Goal: Task Accomplishment & Management: Manage account settings

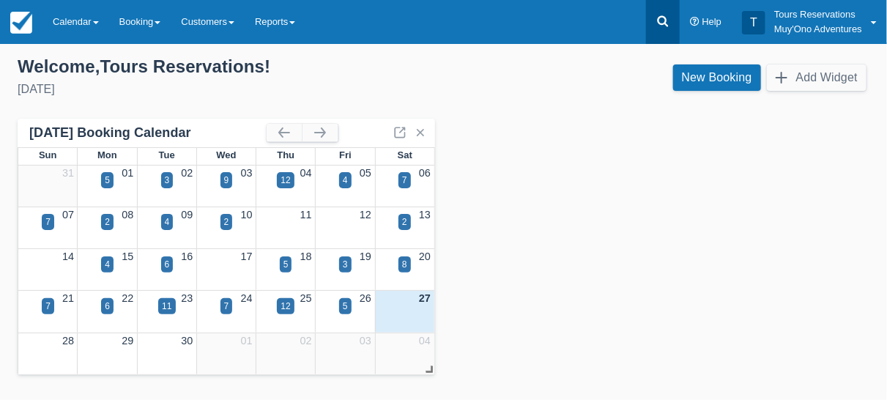
click at [664, 21] on icon at bounding box center [663, 21] width 15 height 15
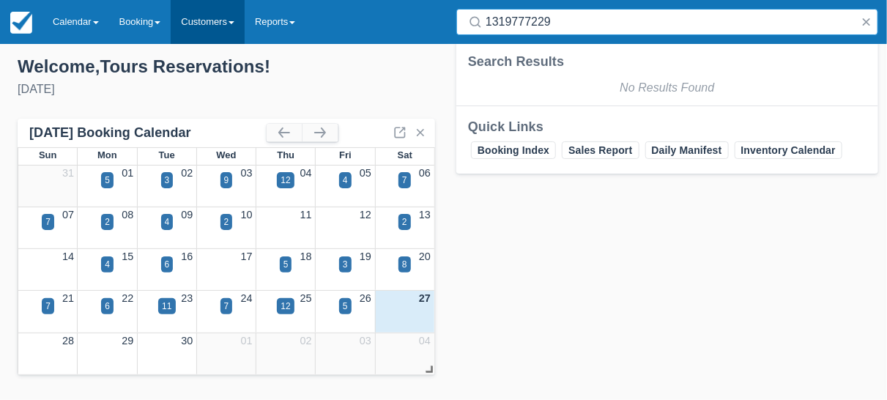
type input "1319777229"
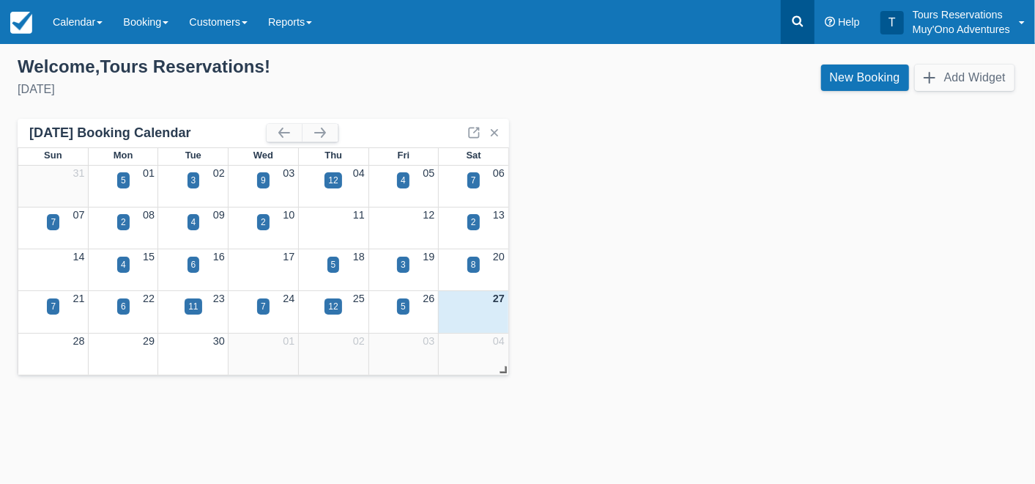
click at [799, 26] on icon at bounding box center [797, 21] width 15 height 15
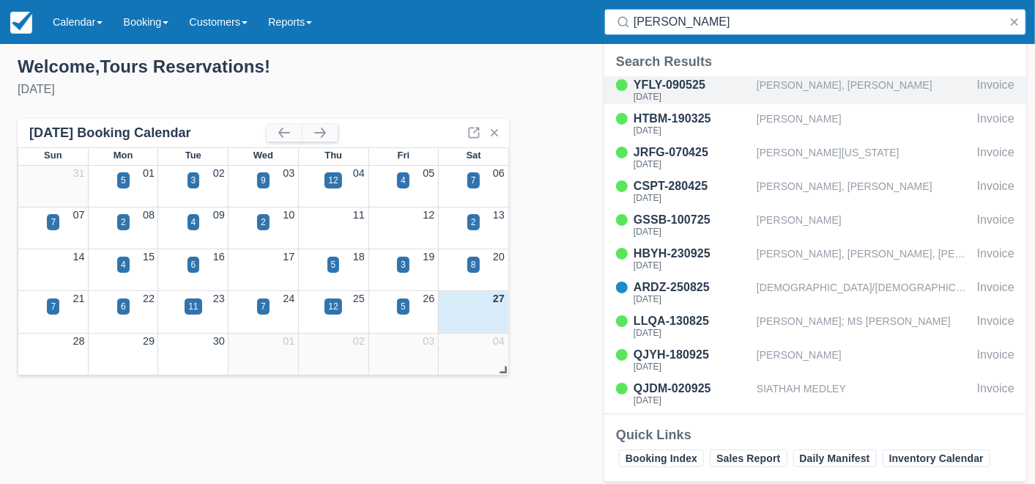
type input "hol chan"
click at [799, 89] on div "Cheyenne Daise, Christopher Davis" at bounding box center [864, 90] width 215 height 28
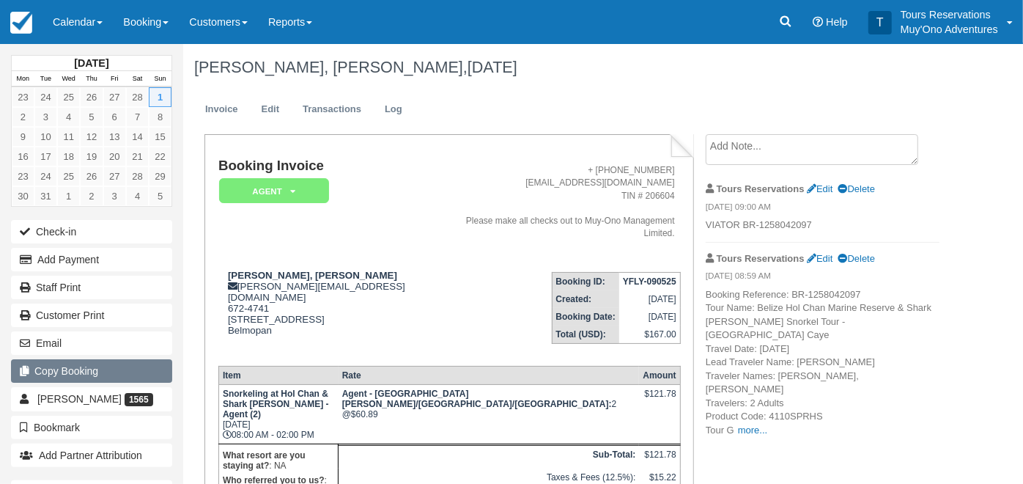
click at [74, 371] on button "Copy Booking" at bounding box center [91, 370] width 161 height 23
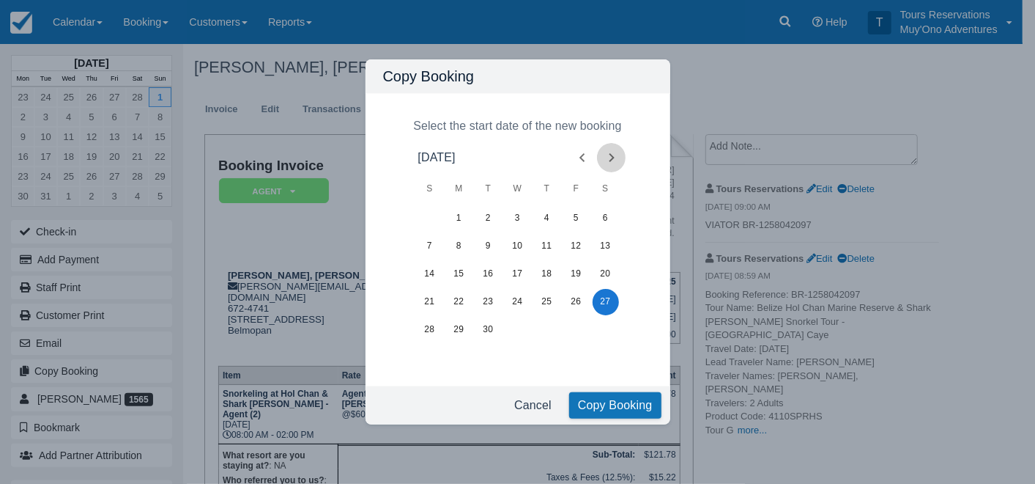
click at [609, 158] on icon "Next month" at bounding box center [612, 158] width 18 height 18
click at [610, 216] on button "4" at bounding box center [606, 218] width 26 height 26
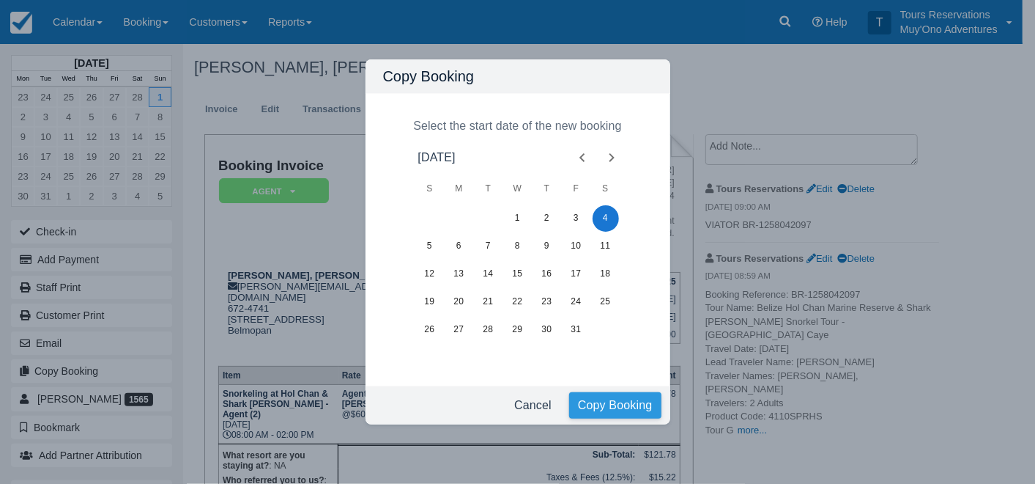
click at [589, 401] on button "Copy Booking" at bounding box center [615, 405] width 92 height 26
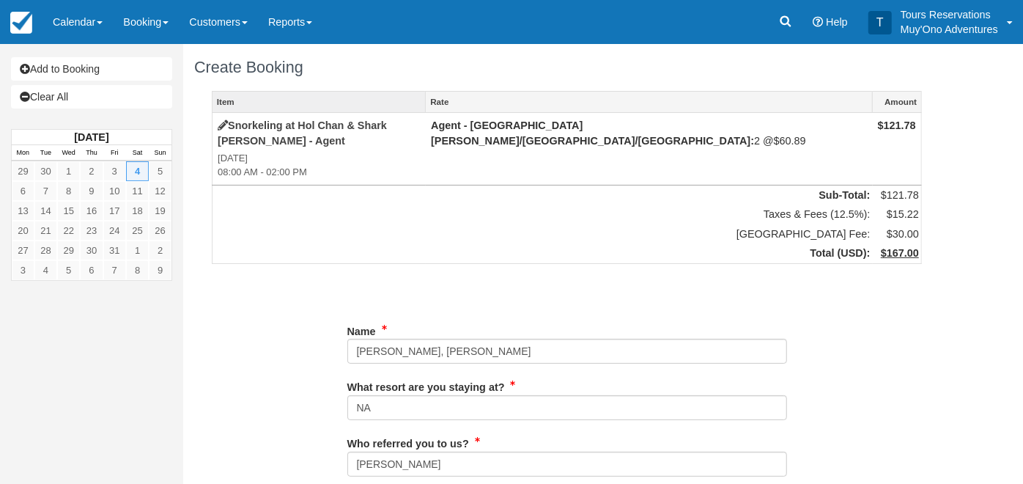
type input "672-4741"
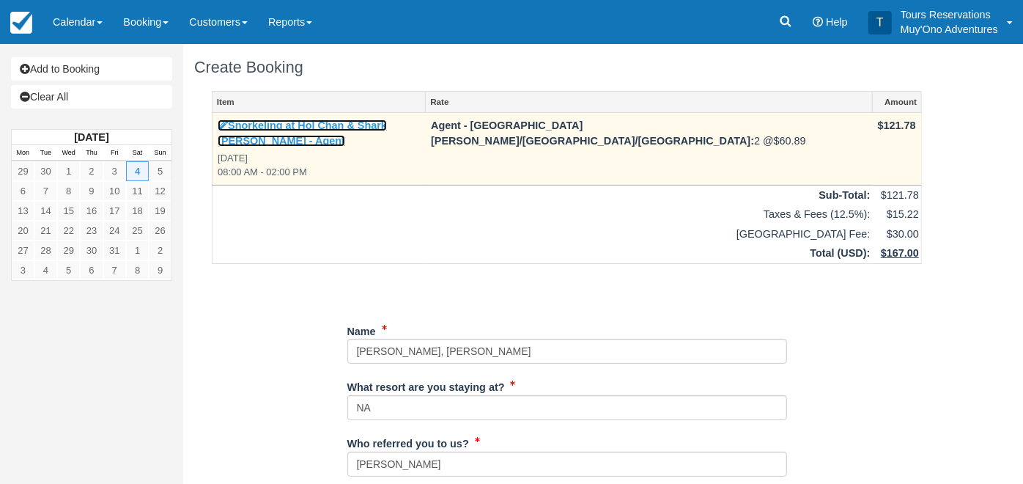
click at [387, 125] on link "Snorkeling at Hol Chan & Shark Ray Alley - Agent" at bounding box center [302, 132] width 169 height 27
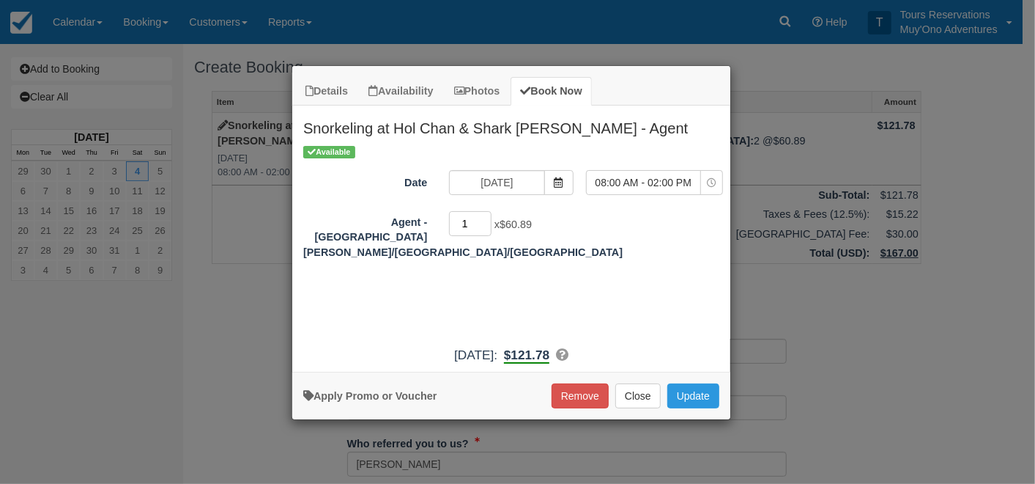
type input "1"
click at [485, 226] on input "1" at bounding box center [470, 223] width 42 height 25
click at [682, 390] on button "Update" at bounding box center [693, 395] width 52 height 25
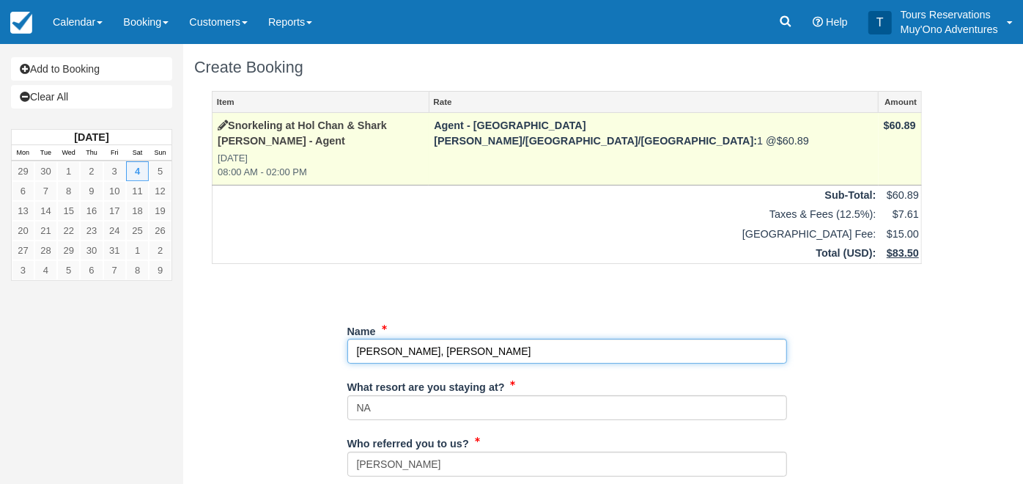
drag, startPoint x: 555, startPoint y: 326, endPoint x: 331, endPoint y: 322, distance: 223.5
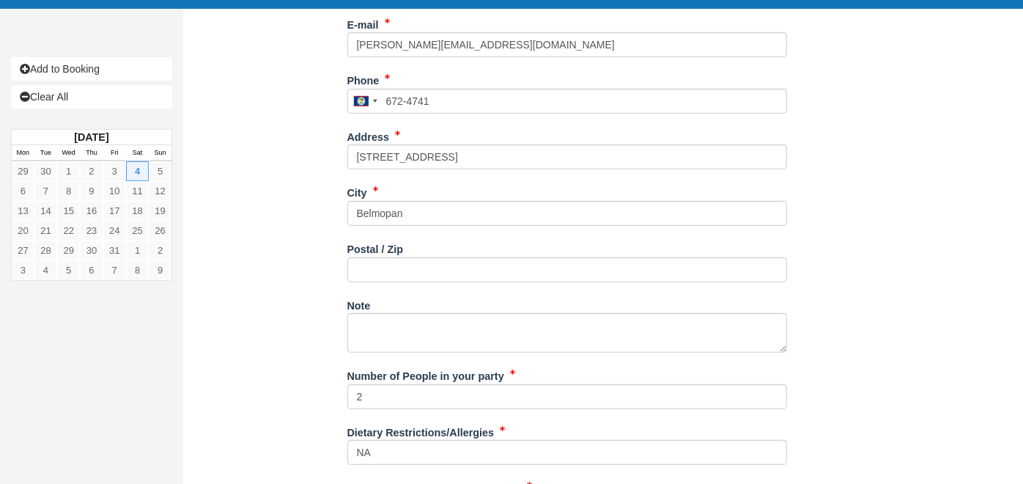
scroll to position [541, 0]
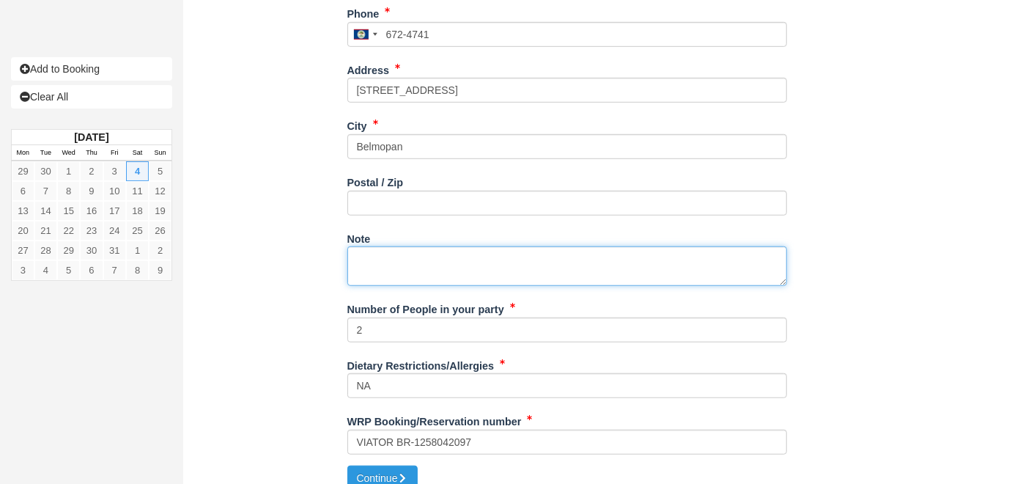
click at [465, 246] on textarea "Note" at bounding box center [567, 266] width 440 height 40
paste textarea "Booking Reference: BR-1319657705 Tour Name: Belize Hol Chan Marine Reserve & Sh…"
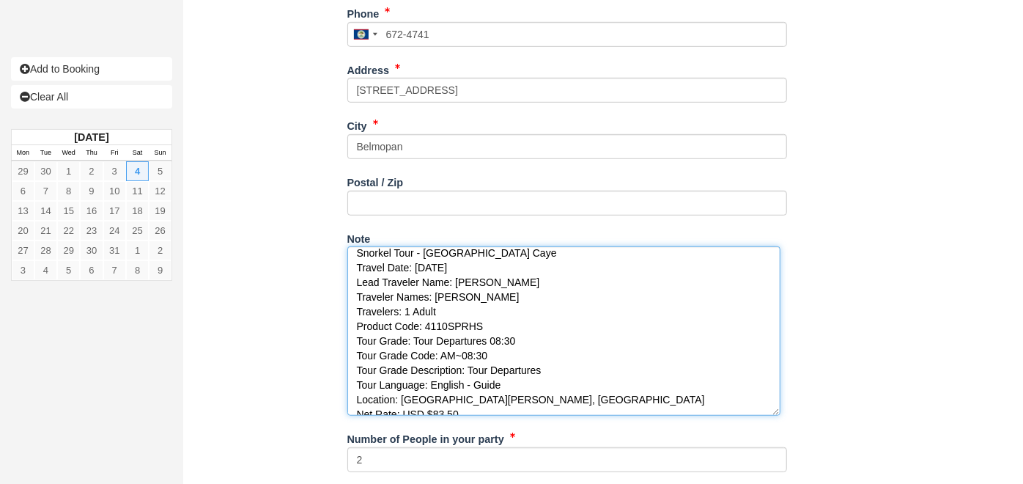
scroll to position [0, 0]
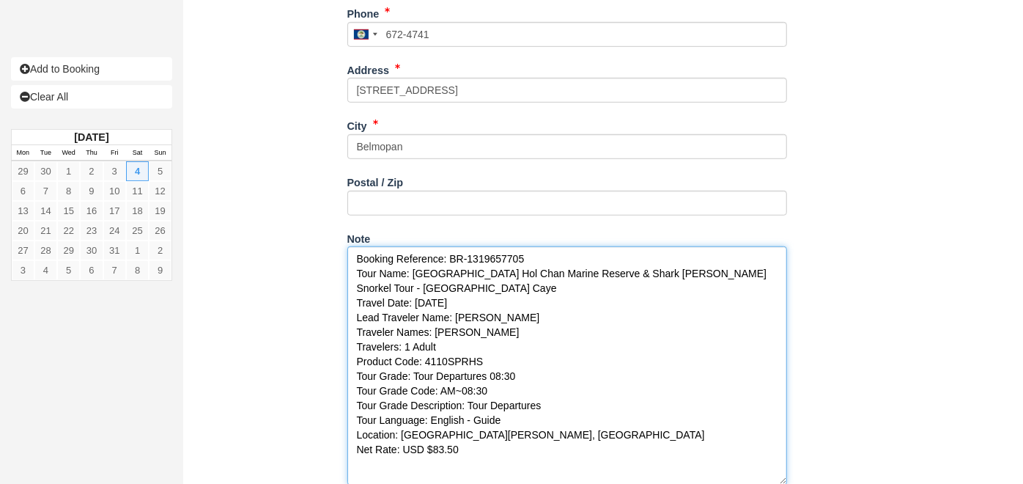
drag, startPoint x: 782, startPoint y: 267, endPoint x: 780, endPoint y: 467, distance: 200.7
click at [782, 467] on textarea "Booking Reference: BR-1319657705 Tour Name: Belize Hol Chan Marine Reserve & Sh…" at bounding box center [567, 365] width 440 height 239
drag, startPoint x: 454, startPoint y: 301, endPoint x: 500, endPoint y: 302, distance: 45.4
click at [500, 302] on textarea "Booking Reference: BR-1319657705 Tour Name: Belize Hol Chan Marine Reserve & Sh…" at bounding box center [567, 366] width 440 height 240
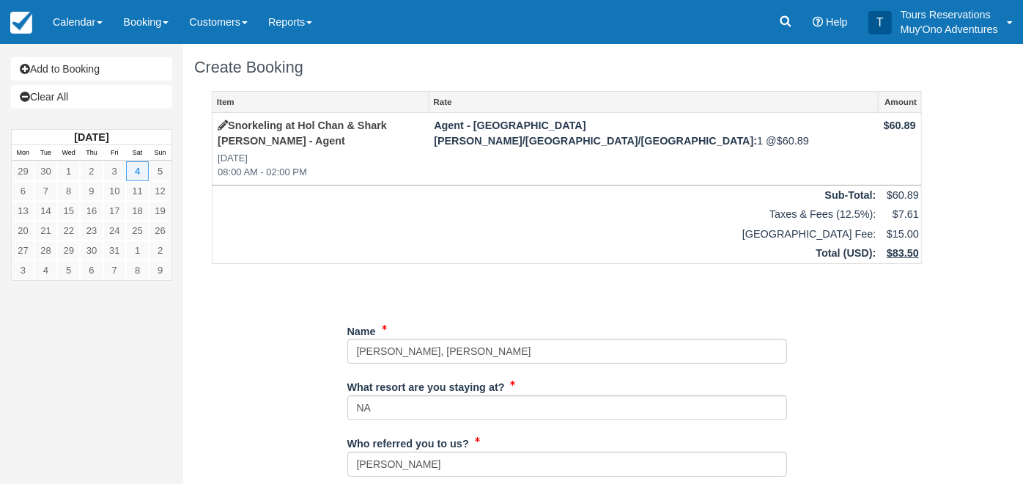
type textarea "Booking Reference: BR-1319657705 Tour Name: Belize Hol Chan Marine Reserve & Sh…"
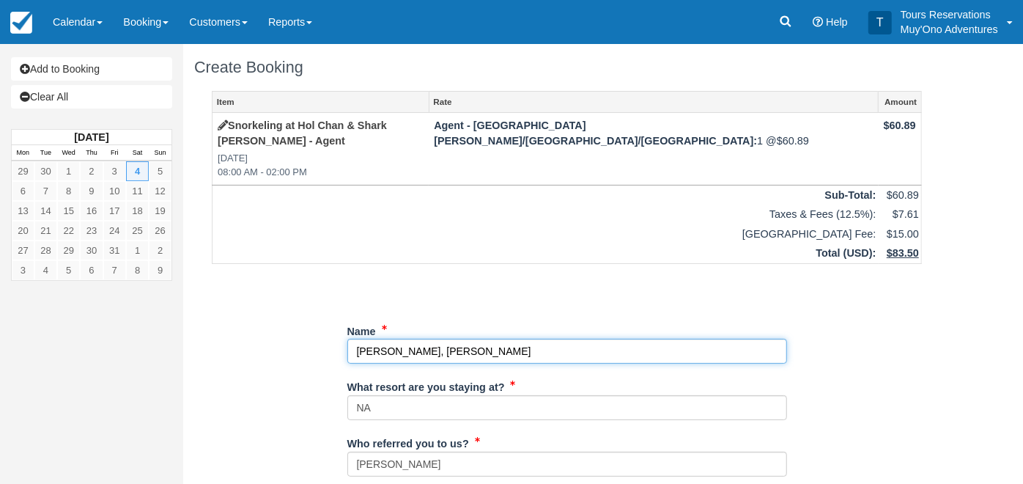
drag, startPoint x: 566, startPoint y: 333, endPoint x: 326, endPoint y: 325, distance: 240.4
paste input "Tana Hall"
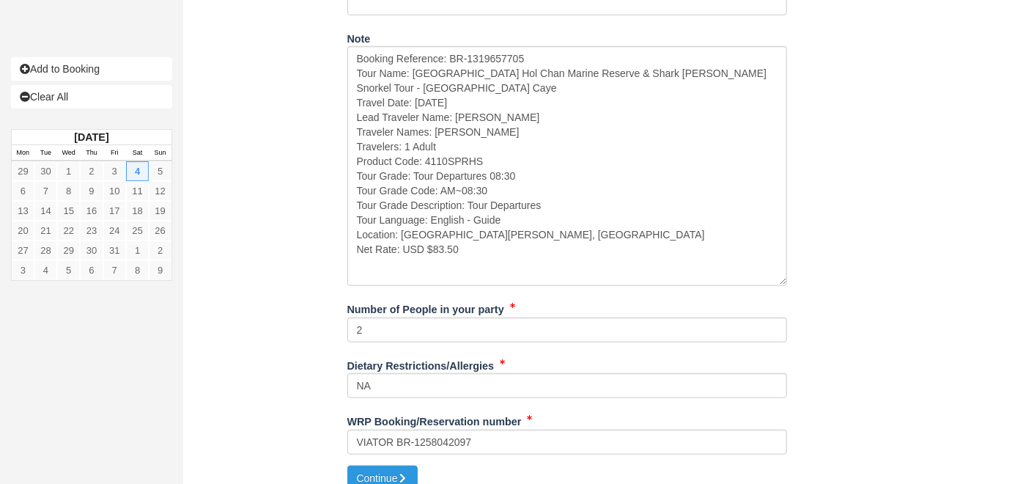
scroll to position [742, 0]
type input "Tana Hall"
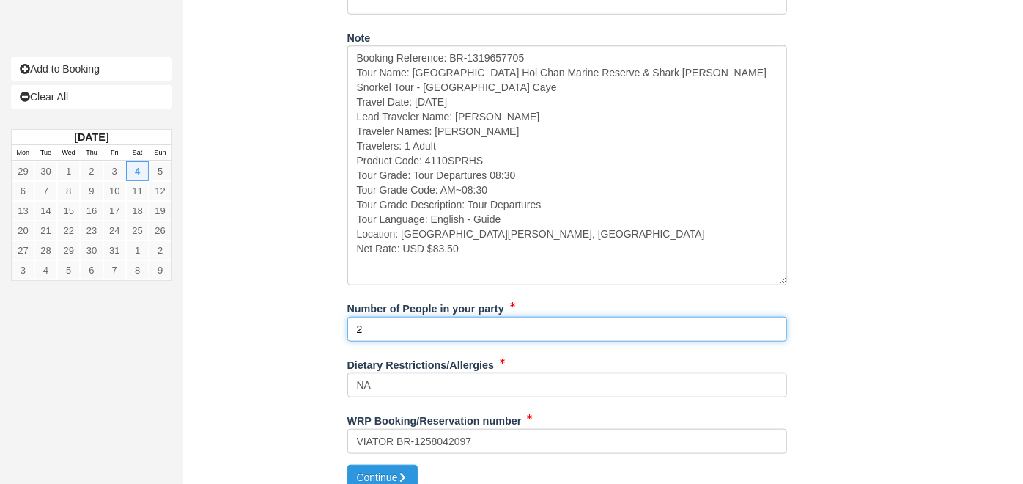
drag, startPoint x: 407, startPoint y: 311, endPoint x: 313, endPoint y: 311, distance: 94.5
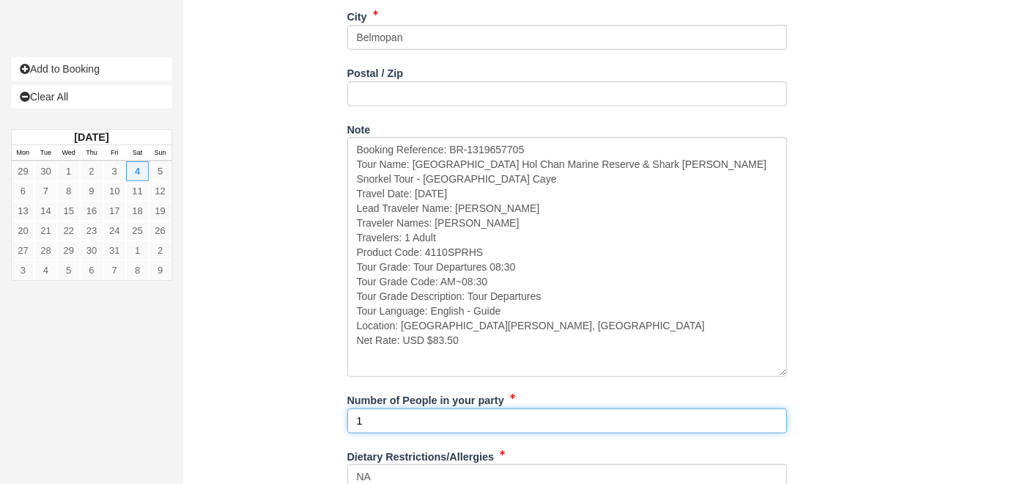
scroll to position [579, 0]
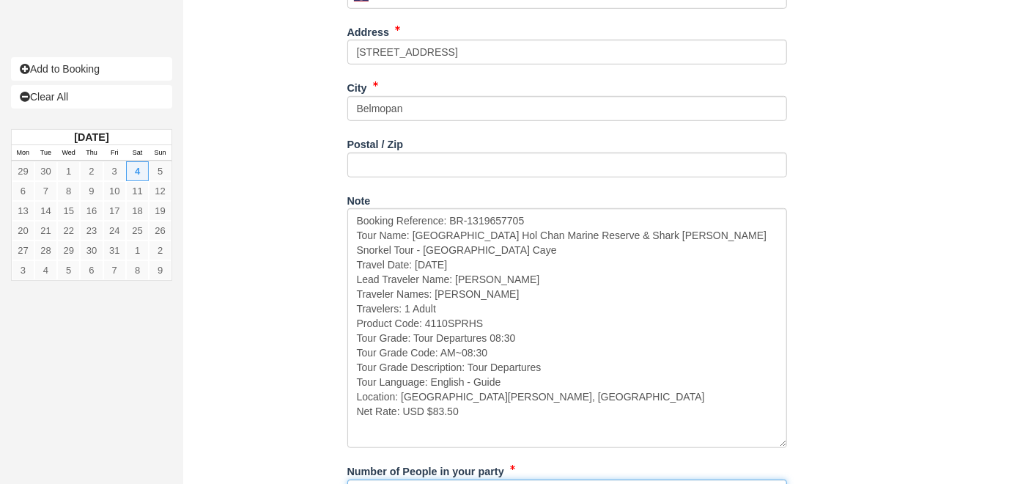
type input "1"
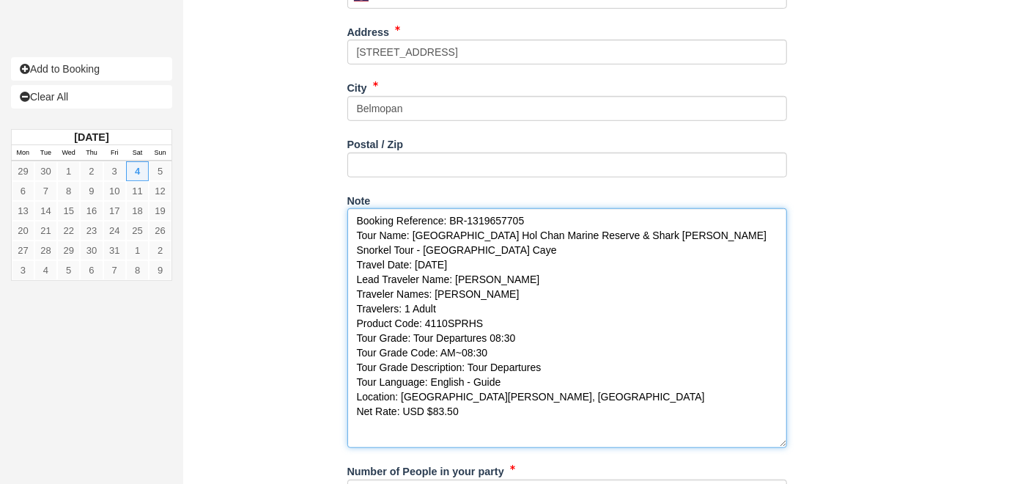
click at [495, 208] on textarea "Booking Reference: BR-1319657705 Tour Name: Belize Hol Chan Marine Reserve & Sh…" at bounding box center [567, 328] width 440 height 240
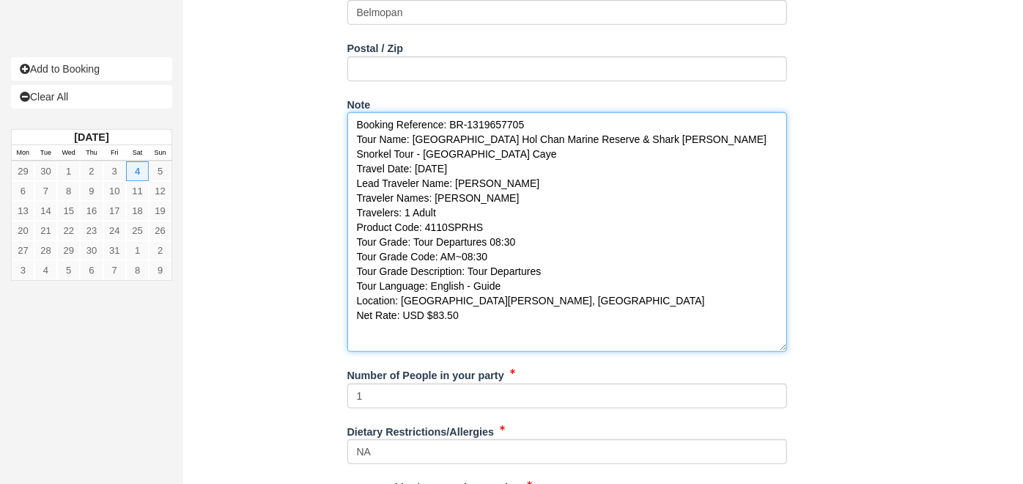
scroll to position [742, 0]
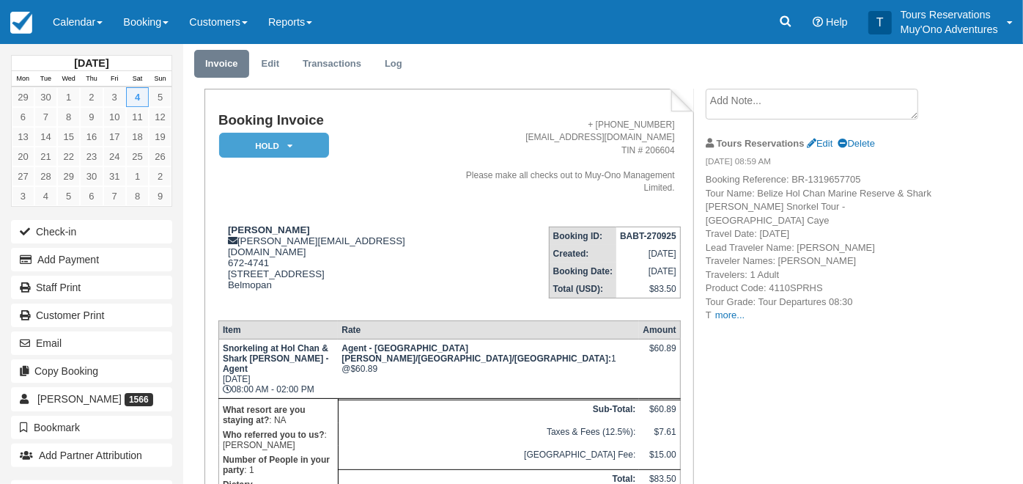
scroll to position [130, 0]
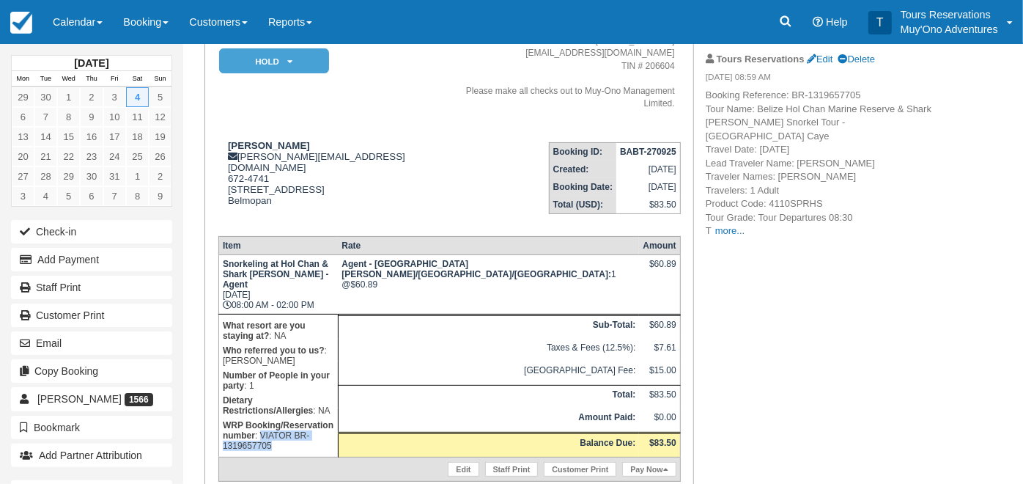
drag, startPoint x: 372, startPoint y: 352, endPoint x: 374, endPoint y: 371, distance: 19.1
click at [338, 371] on td "What resort are you staying at? : NA Who referred you to us? : Kelvin Ramnarace…" at bounding box center [277, 385] width 119 height 143
copy p "VIATOR BR-1319657705"
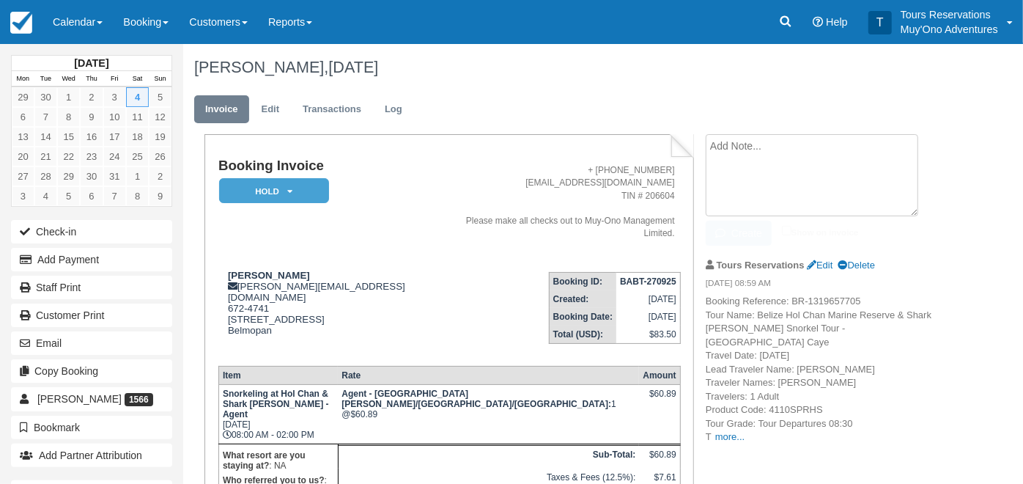
click at [737, 139] on textarea at bounding box center [811, 175] width 212 height 82
paste textarea "VIATOR BR-1319657705"
type textarea "VIATOR BR-1319657705"
click at [787, 230] on input "Show on invoice" at bounding box center [787, 231] width 10 height 10
checkbox input "true"
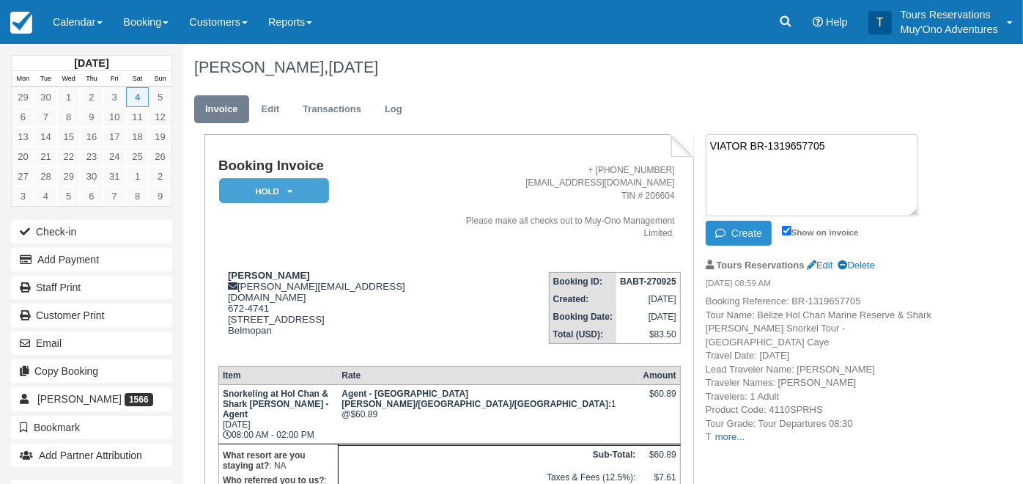
click at [749, 234] on button "Create" at bounding box center [738, 233] width 66 height 25
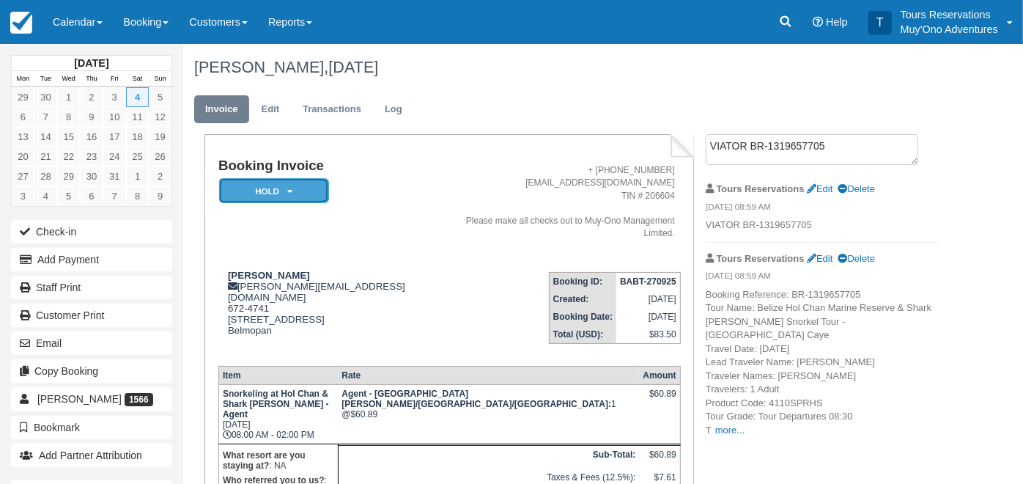
click at [265, 193] on em "HOLD" at bounding box center [274, 191] width 110 height 26
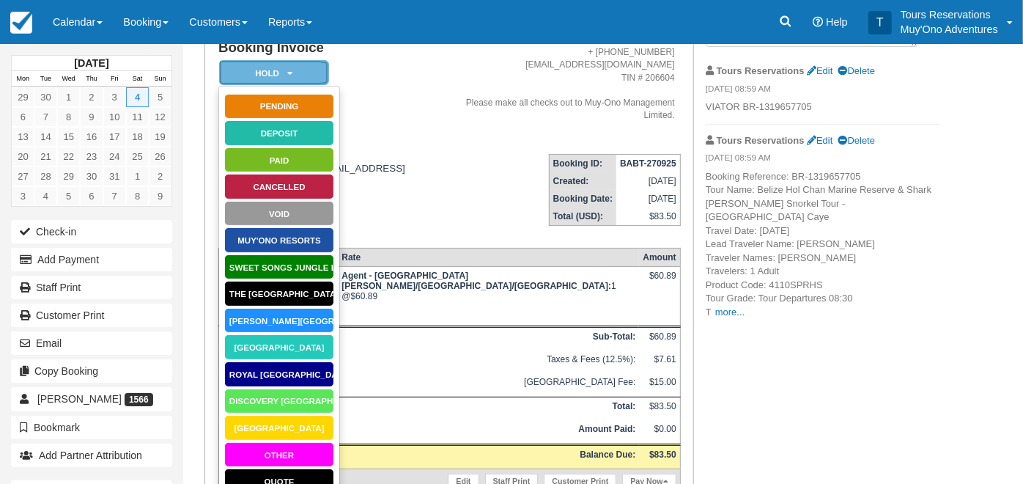
scroll to position [215, 0]
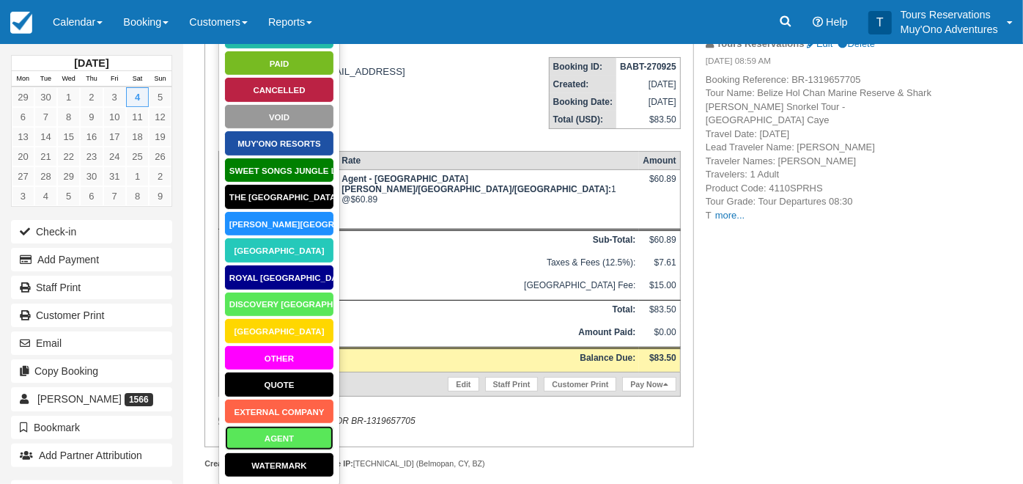
click at [276, 435] on link "AGENT" at bounding box center [279, 438] width 110 height 26
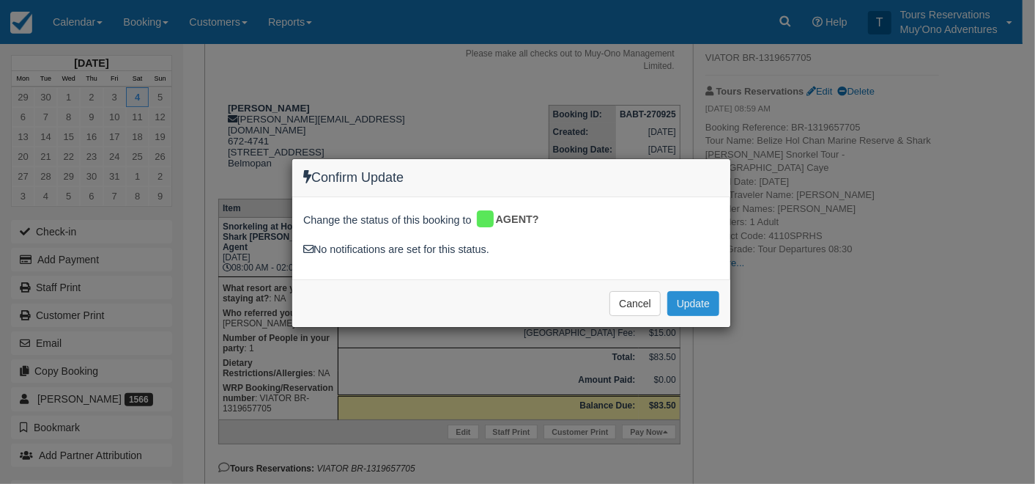
click at [689, 306] on button "Update" at bounding box center [693, 303] width 52 height 25
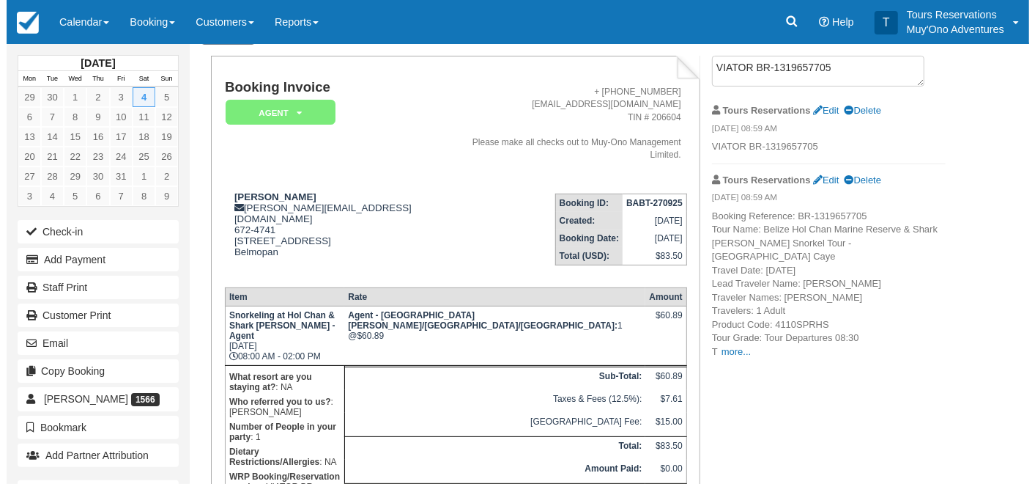
scroll to position [0, 0]
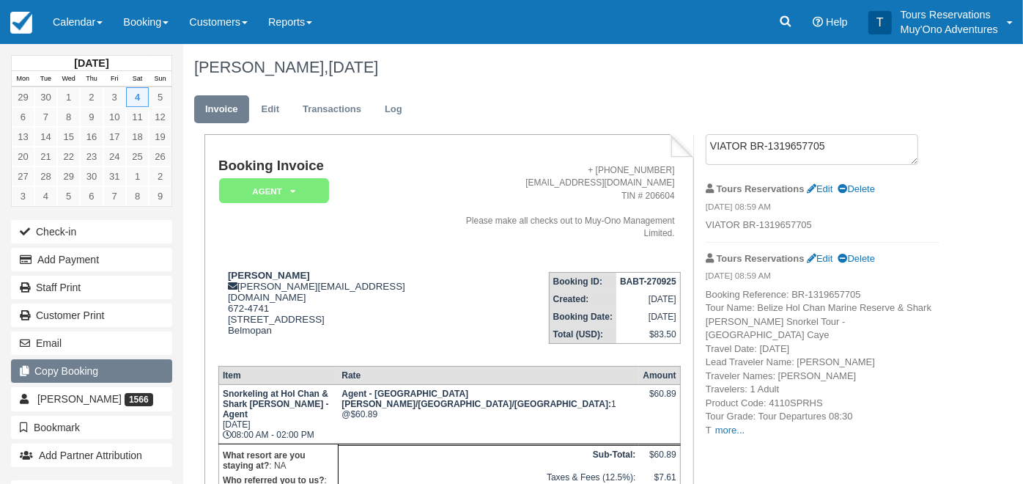
click at [122, 371] on button "Copy Booking" at bounding box center [91, 370] width 161 height 23
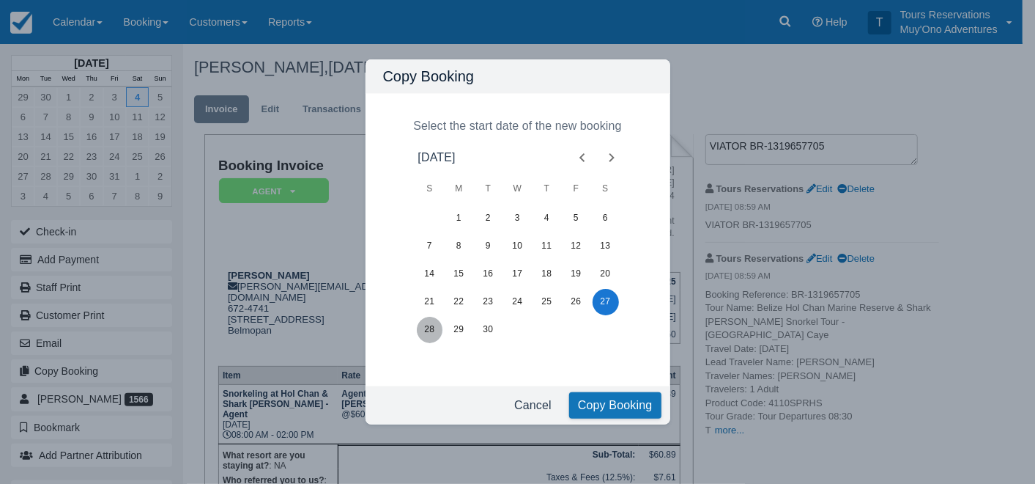
click at [433, 329] on button "28" at bounding box center [430, 329] width 26 height 26
click at [624, 410] on button "Copy Booking" at bounding box center [615, 405] width 92 height 26
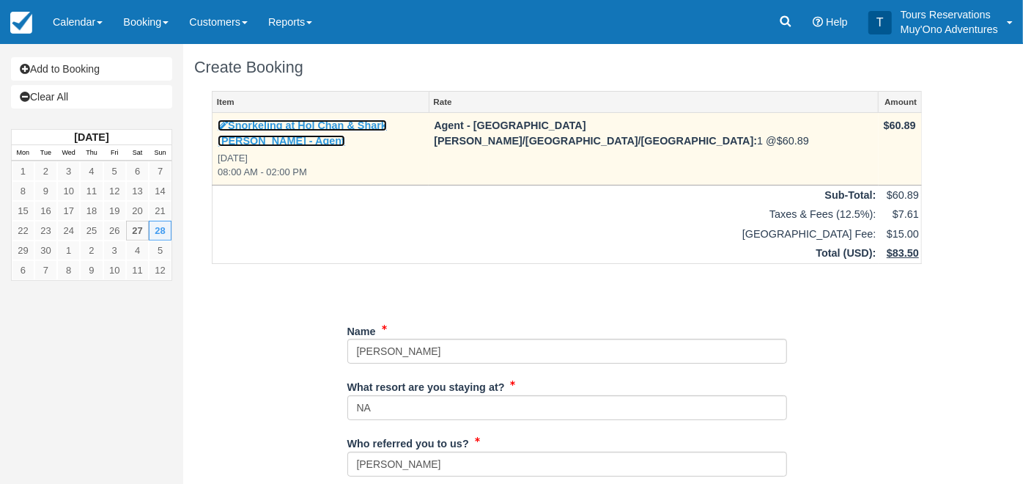
click at [387, 119] on link "Snorkeling at Hol Chan & Shark Ray Alley - Agent" at bounding box center [302, 132] width 169 height 27
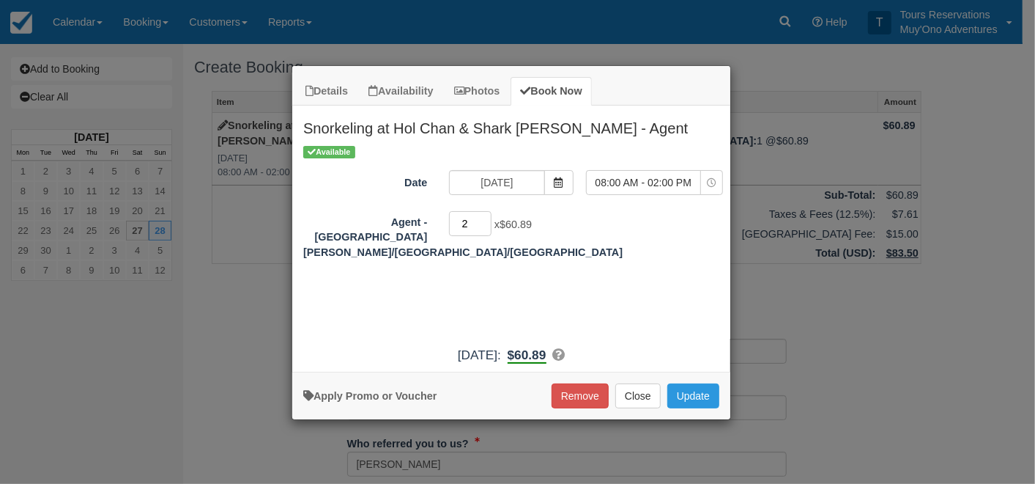
type input "2"
click at [485, 219] on input "2" at bounding box center [470, 223] width 42 height 25
click at [692, 396] on button "Update" at bounding box center [693, 395] width 52 height 25
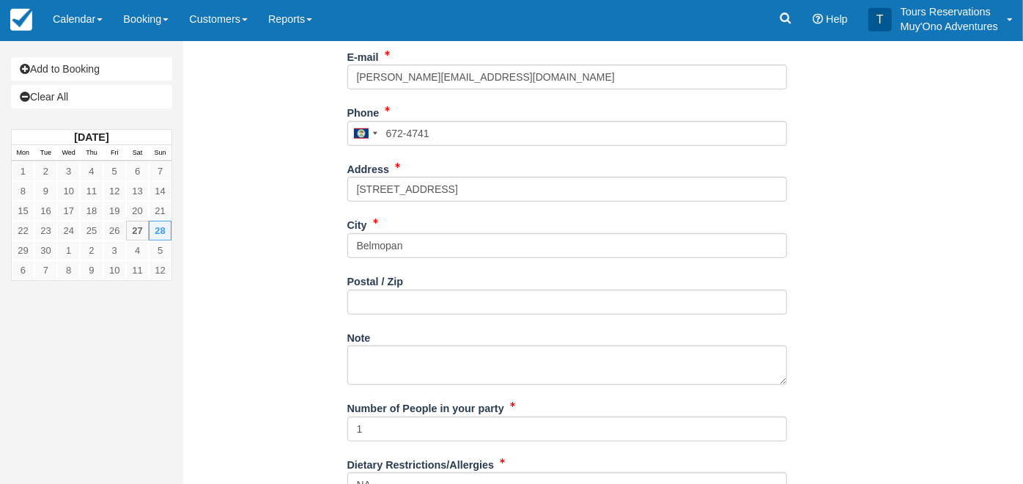
scroll to position [541, 0]
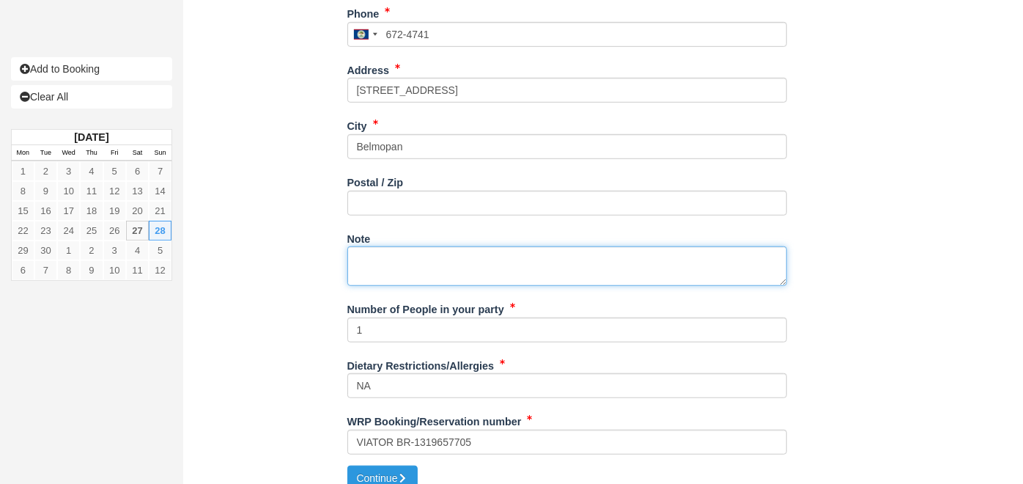
click at [435, 246] on textarea "Note" at bounding box center [567, 266] width 440 height 40
paste textarea "Booking Reference: BR-1319777229 Tour Name: Belize Hol Chan Marine Reserve & Sh…"
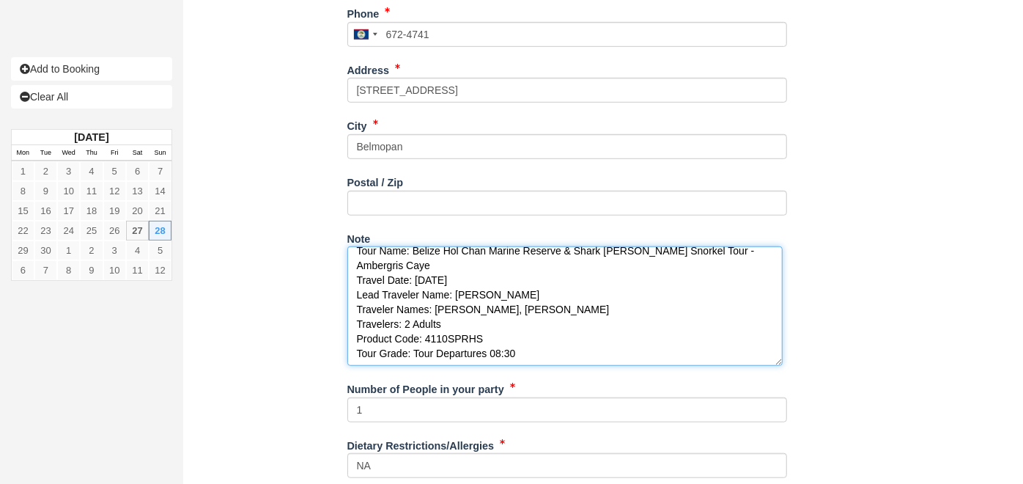
scroll to position [0, 0]
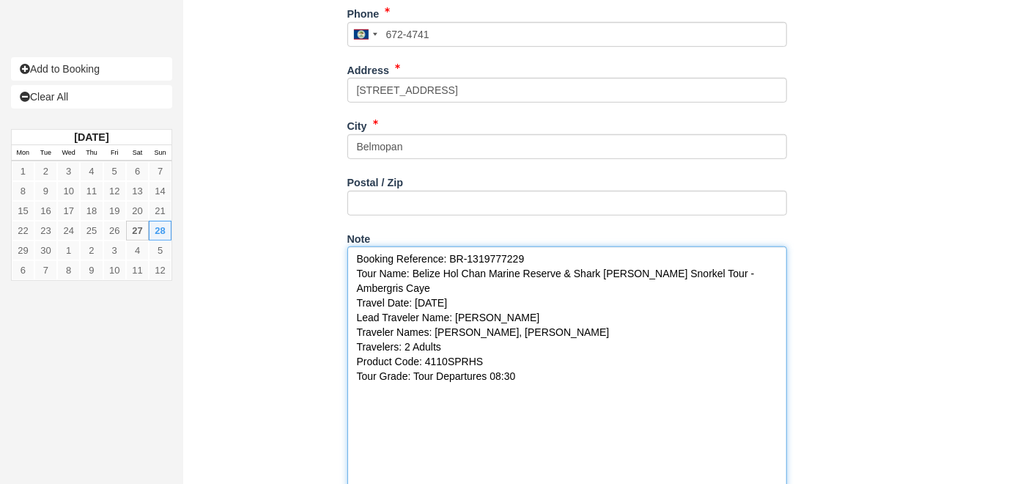
drag, startPoint x: 783, startPoint y: 266, endPoint x: 827, endPoint y: 525, distance: 263.0
drag, startPoint x: 433, startPoint y: 316, endPoint x: 512, endPoint y: 322, distance: 79.3
click at [512, 322] on textarea "Booking Reference: BR-1319777229 Tour Name: Belize Hol Chan Marine Reserve & Sh…" at bounding box center [567, 395] width 440 height 298
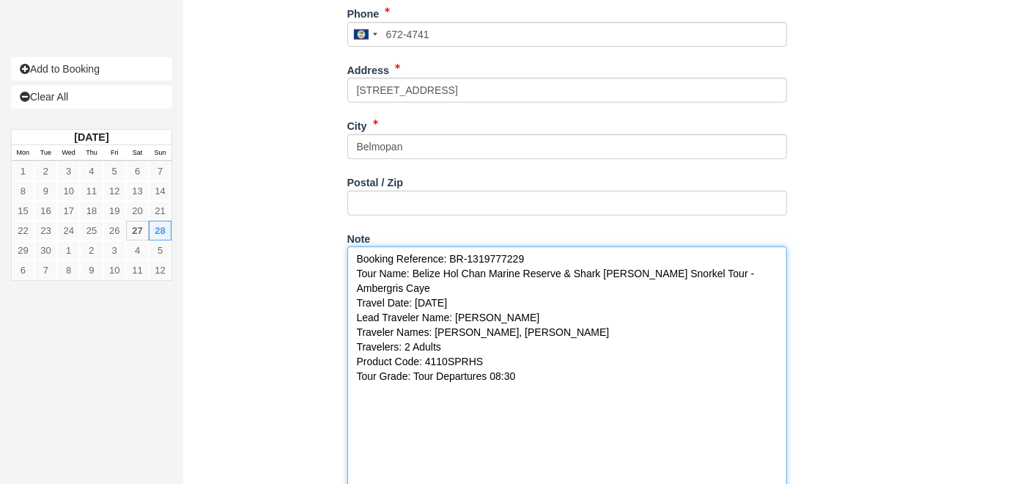
drag, startPoint x: 435, startPoint y: 313, endPoint x: 624, endPoint y: 318, distance: 189.1
click at [624, 318] on textarea "Booking Reference: BR-1319777229 Tour Name: Belize Hol Chan Marine Reserve & Sh…" at bounding box center [567, 395] width 440 height 298
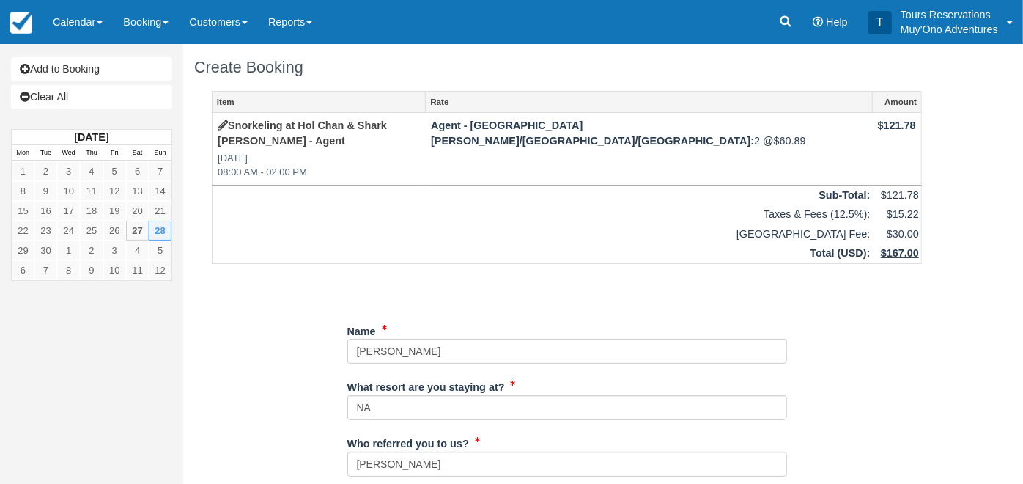
type textarea "Booking Reference: BR-1319777229 Tour Name: Belize Hol Chan Marine Reserve & Sh…"
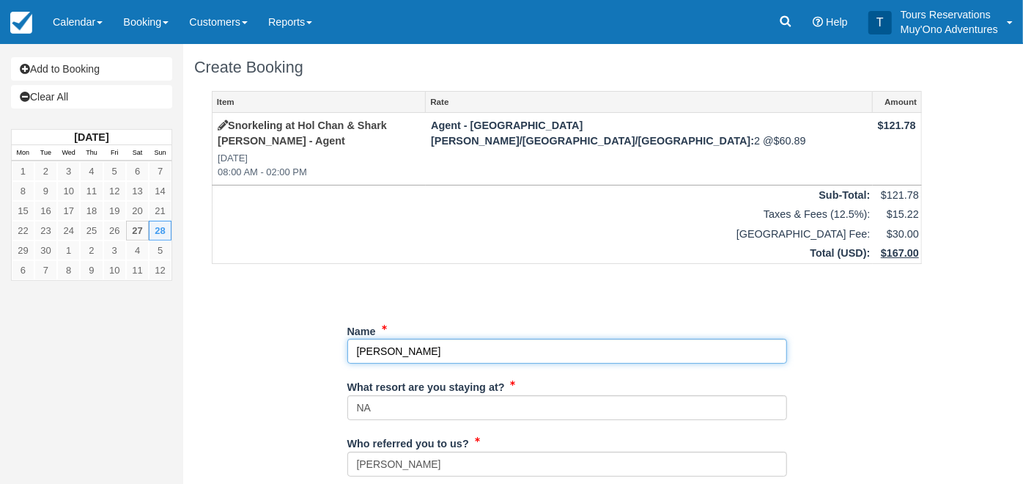
drag, startPoint x: 474, startPoint y: 326, endPoint x: 261, endPoint y: 343, distance: 213.9
paste input "[PERSON_NAME], [PERSON_NAME]"
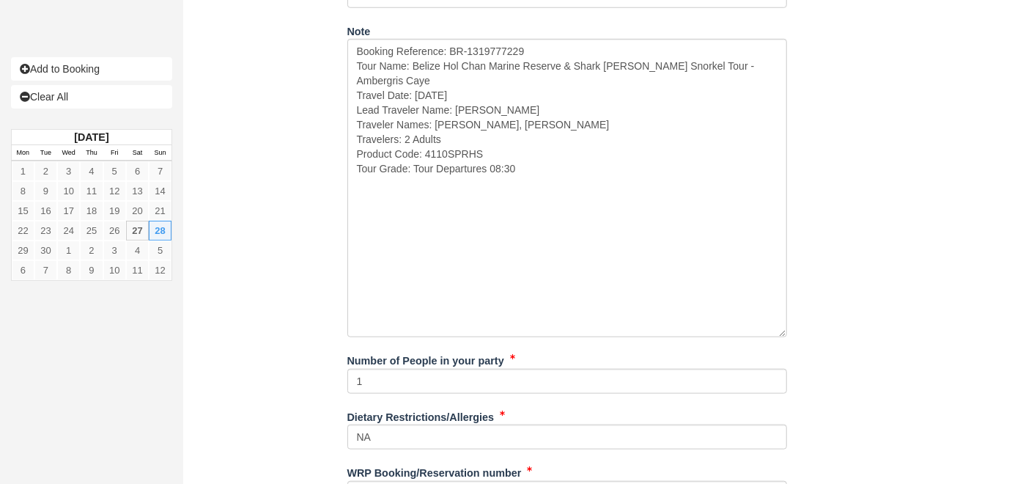
scroll to position [801, 0]
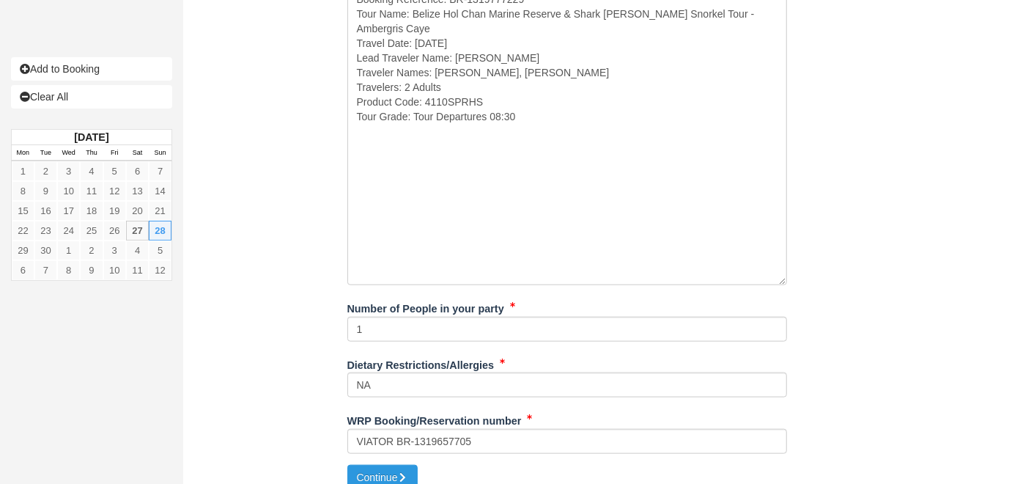
type input "[PERSON_NAME], [PERSON_NAME]"
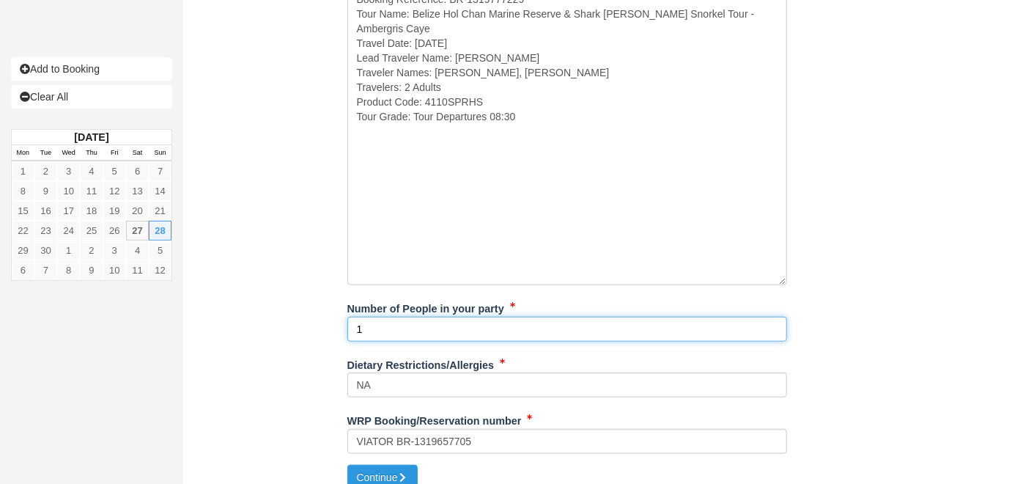
drag, startPoint x: 382, startPoint y: 318, endPoint x: 284, endPoint y: 307, distance: 98.1
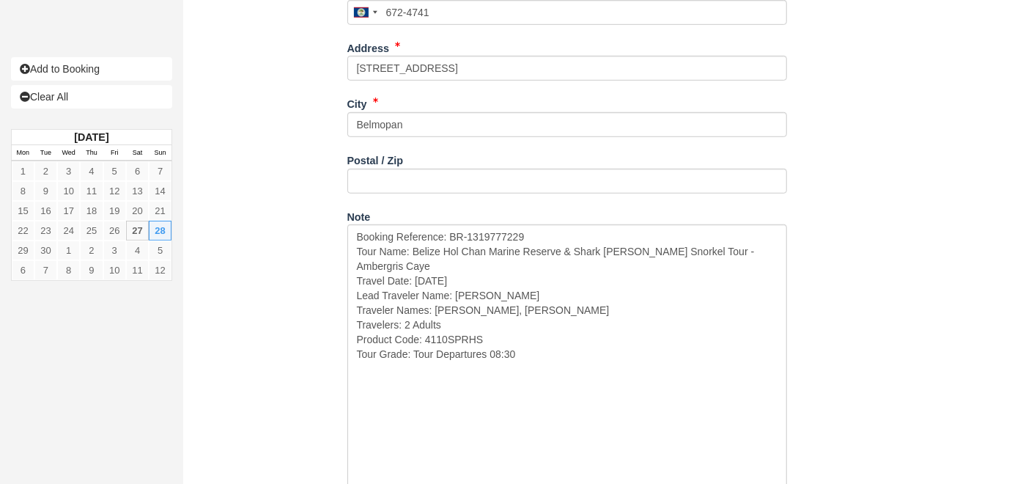
scroll to position [557, 0]
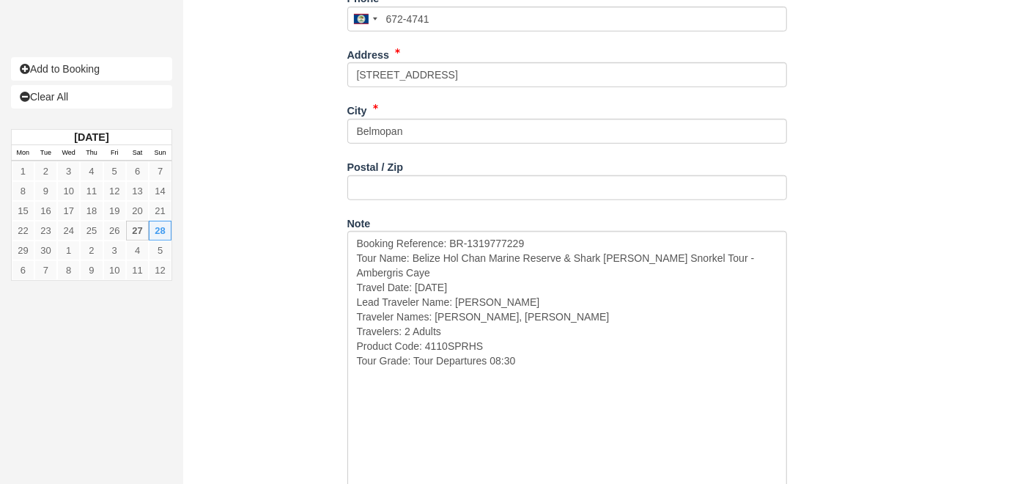
type input "2"
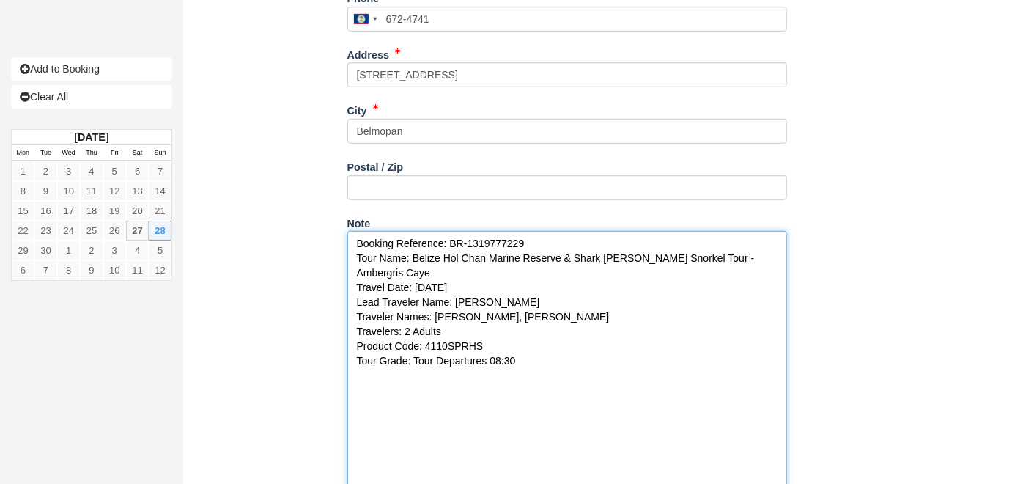
click at [492, 231] on textarea "Booking Reference: BR-1319777229 Tour Name: Belize Hol Chan Marine Reserve & Sh…" at bounding box center [567, 380] width 440 height 298
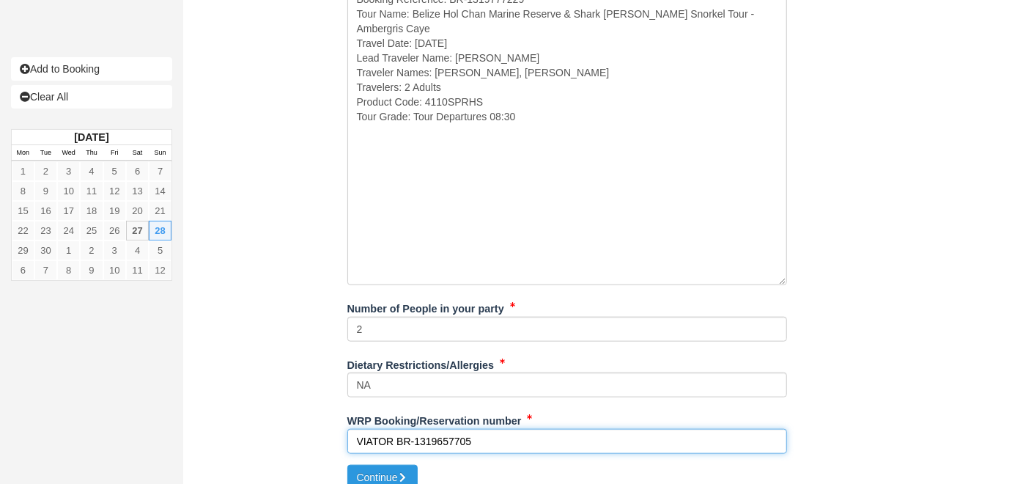
click at [441, 429] on input "VIATOR BR-1319657705" at bounding box center [567, 441] width 440 height 25
paste input "777229"
type input "VIATOR BR-1319777229"
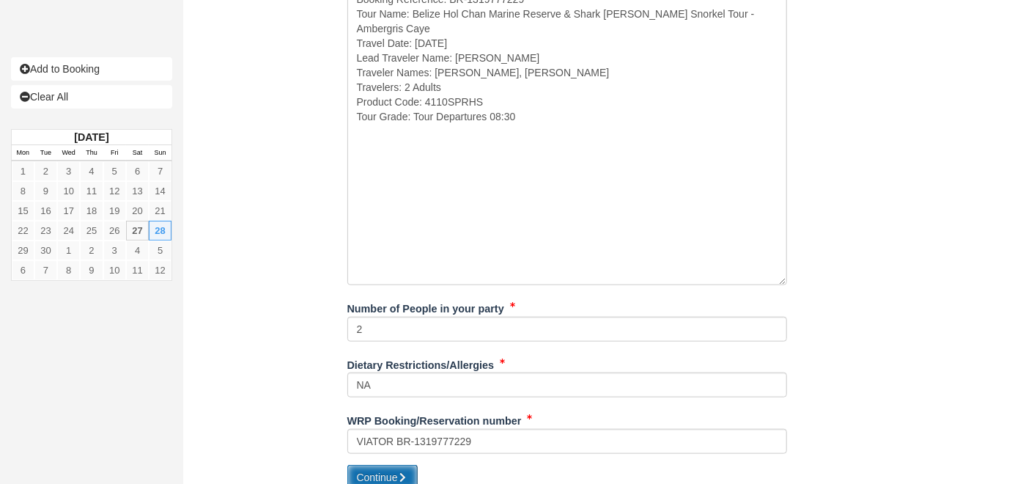
click at [400, 467] on button "Continue" at bounding box center [382, 476] width 70 height 25
type input "+5016724741"
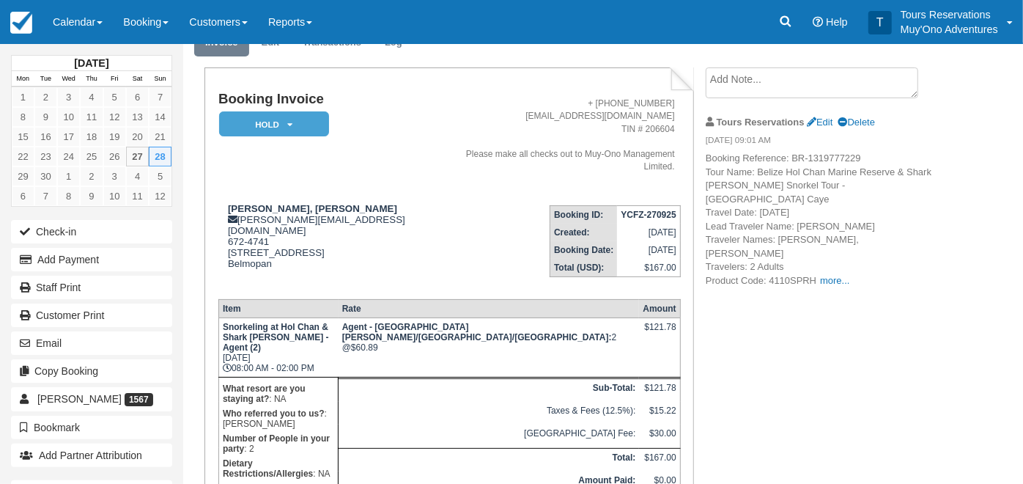
scroll to position [130, 0]
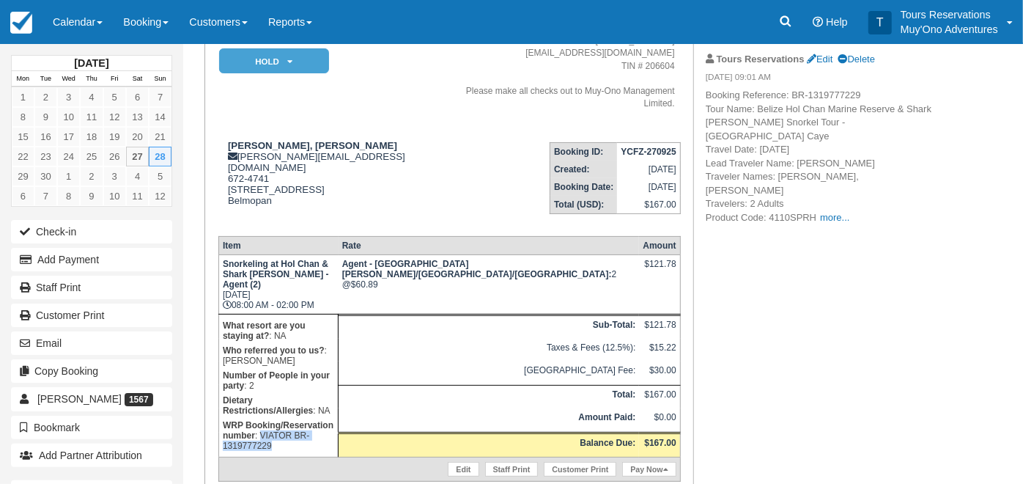
drag, startPoint x: 374, startPoint y: 349, endPoint x: 410, endPoint y: 370, distance: 41.3
click at [338, 370] on td "What resort are you staying at? : NA Who referred you to us? : [PERSON_NAME] Nu…" at bounding box center [277, 385] width 119 height 143
copy p "VIATOR BR-1319777229"
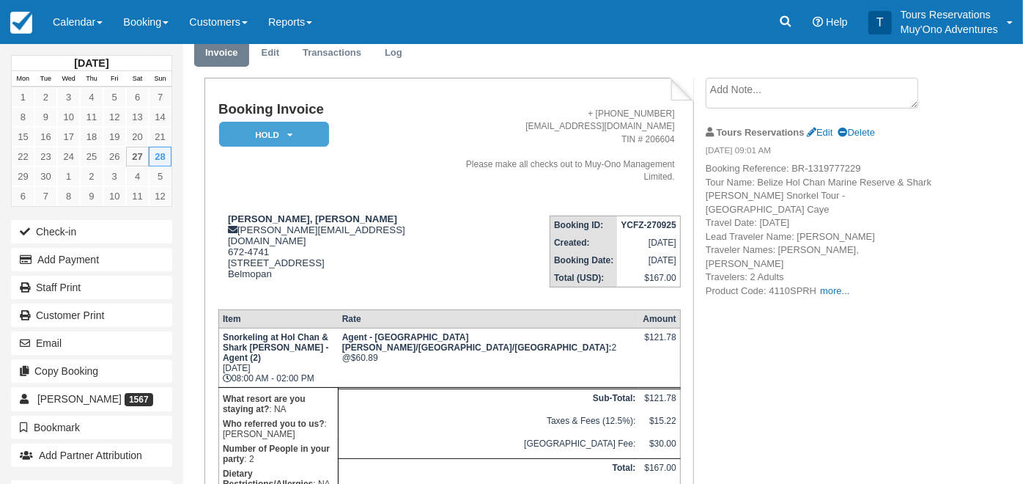
scroll to position [0, 0]
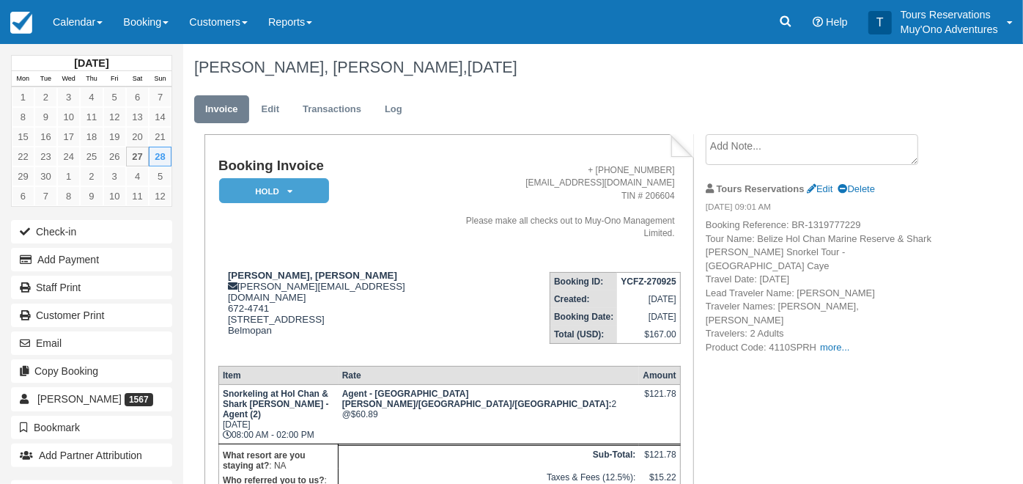
click at [755, 159] on textarea at bounding box center [811, 149] width 212 height 31
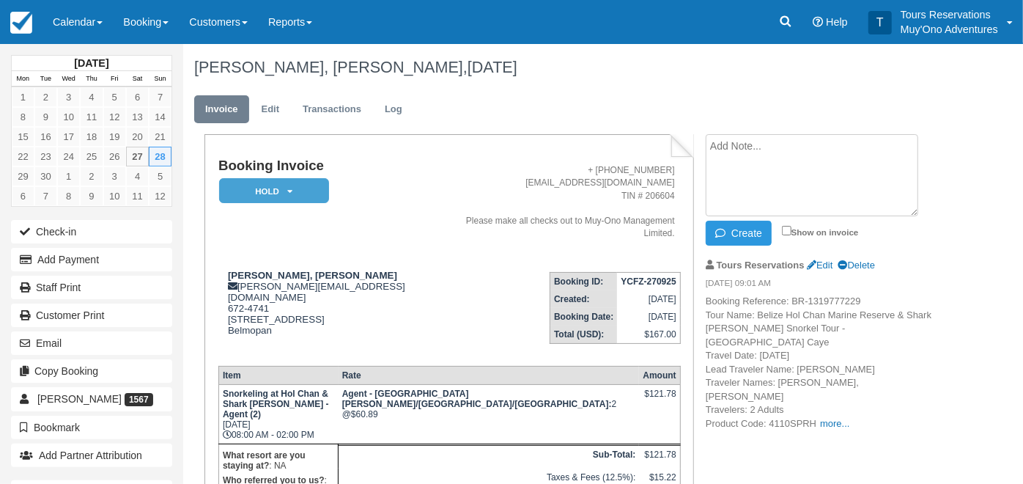
paste textarea "VIATOR BR-1319777229"
type textarea "VIATOR BR-1319777229"
click at [779, 228] on div "Create Show on invoice" at bounding box center [822, 233] width 234 height 25
click at [788, 229] on input "Show on invoice" at bounding box center [787, 231] width 10 height 10
checkbox input "true"
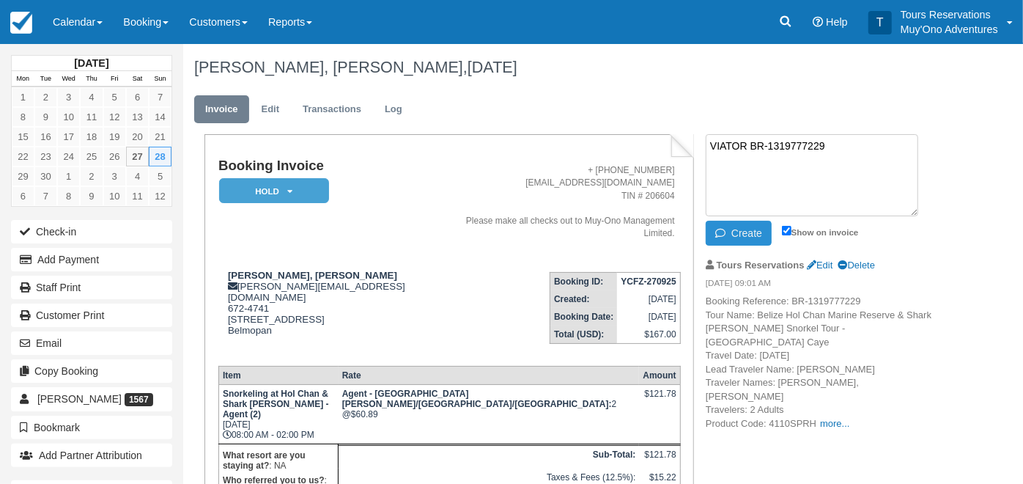
click at [731, 234] on button "Create" at bounding box center [738, 233] width 66 height 25
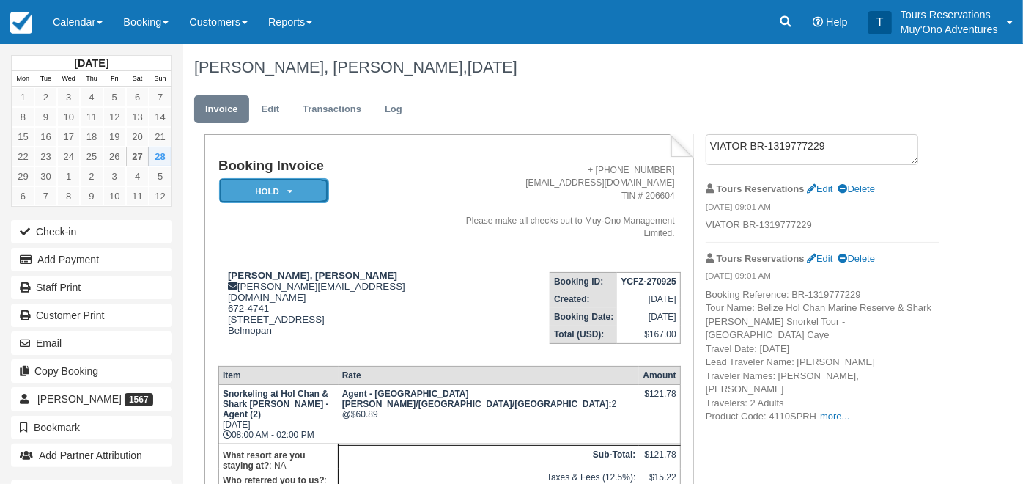
click at [255, 182] on em "HOLD" at bounding box center [274, 191] width 110 height 26
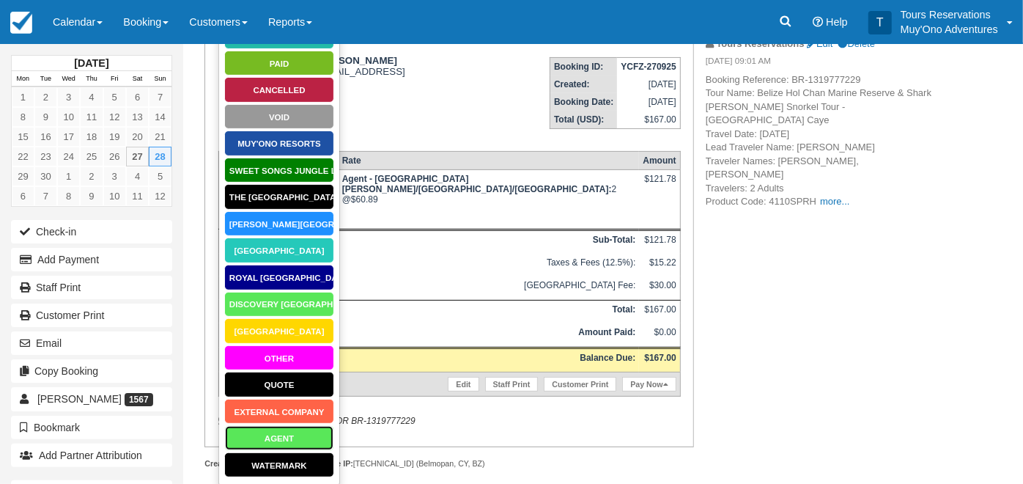
click at [273, 446] on link "AGENT" at bounding box center [279, 438] width 110 height 26
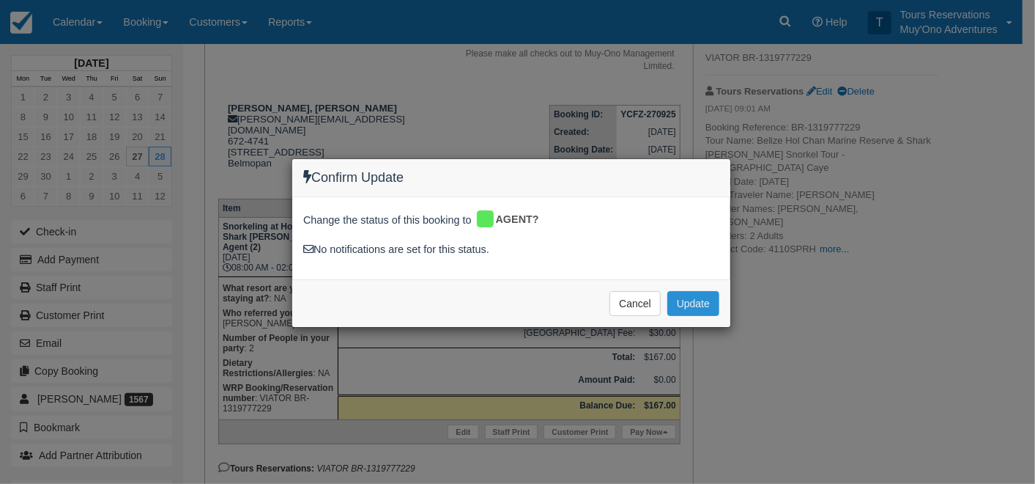
click at [704, 301] on button "Update" at bounding box center [693, 303] width 52 height 25
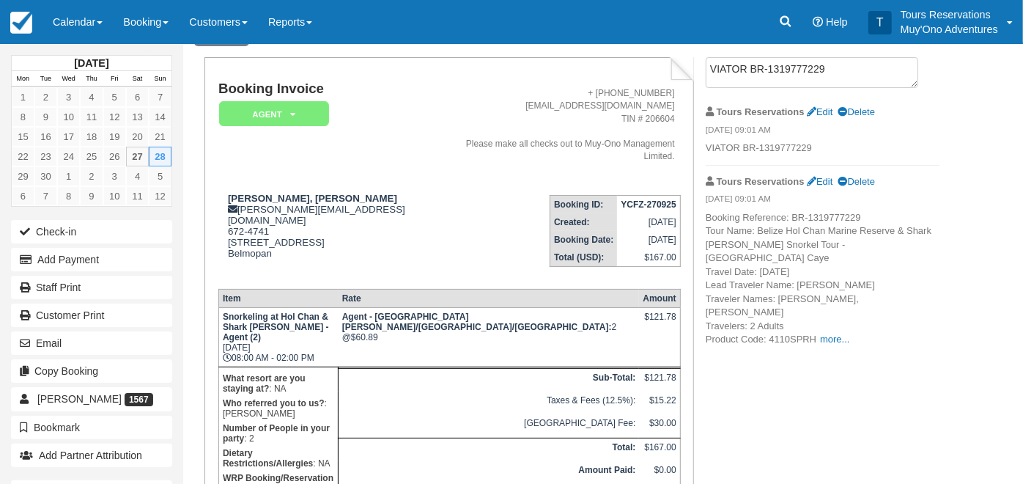
scroll to position [0, 0]
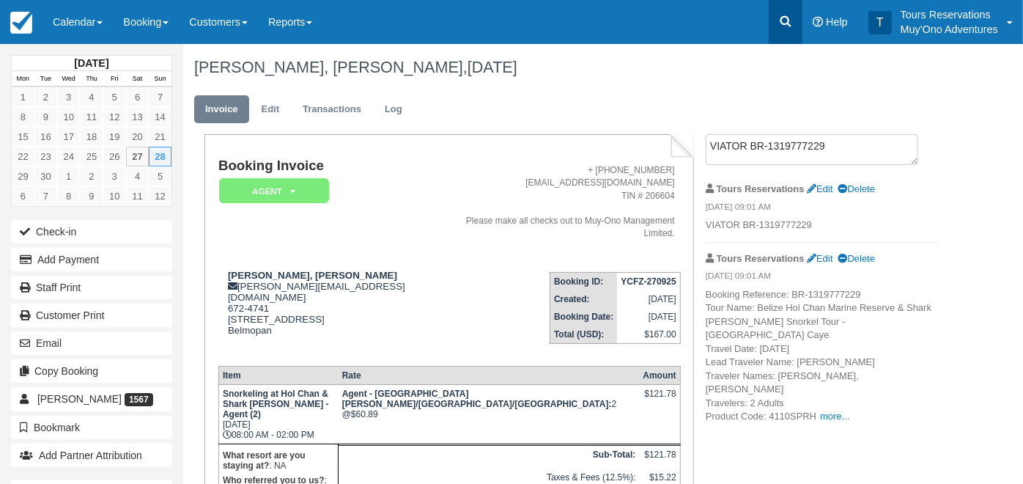
click at [782, 20] on icon at bounding box center [785, 21] width 11 height 11
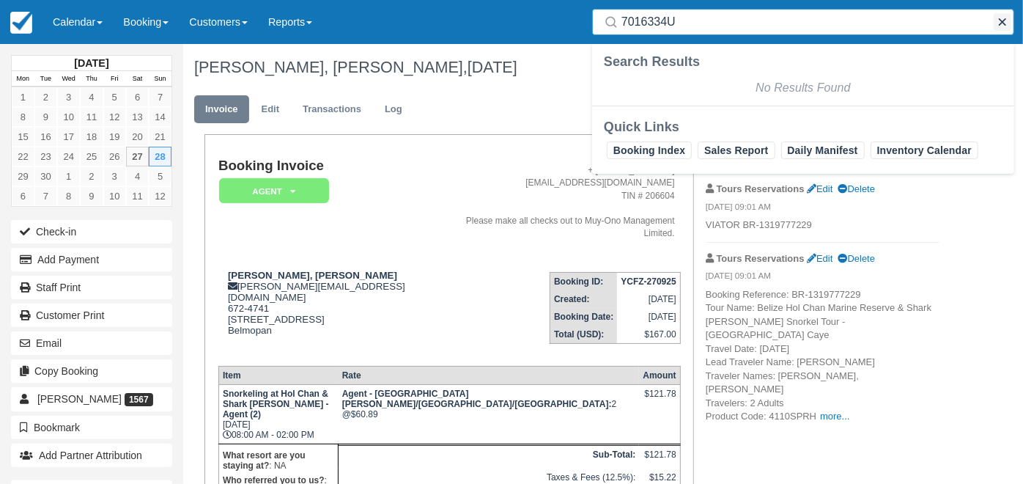
type input "7016334U"
click at [1006, 22] on button "button" at bounding box center [1002, 22] width 18 height 18
